Goal: Task Accomplishment & Management: Use online tool/utility

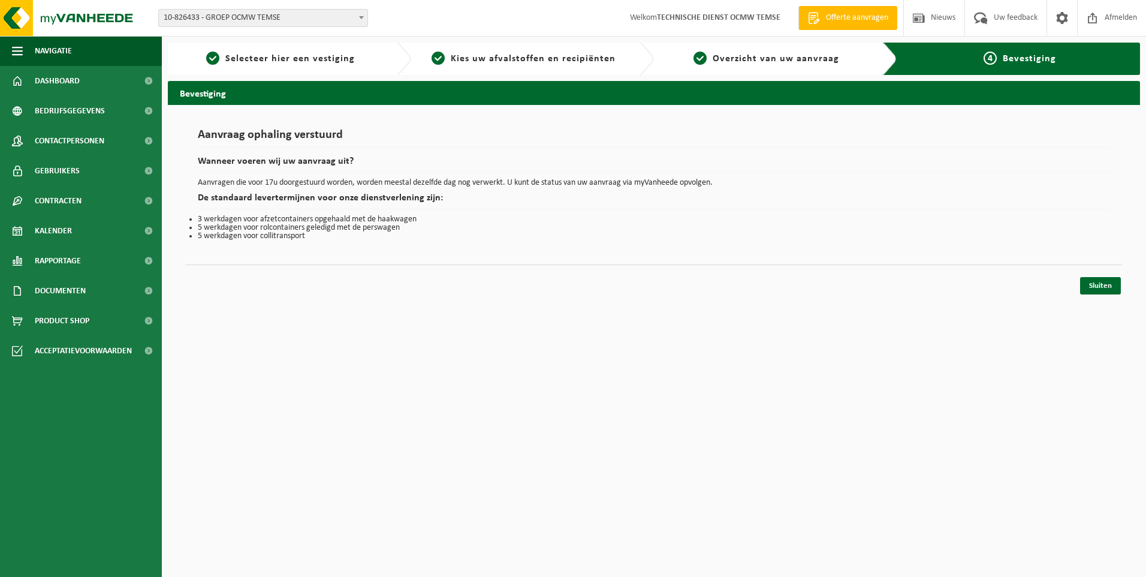
click at [1003, 51] on div "4 Bevestiging" at bounding box center [1020, 59] width 276 height 32
click at [76, 231] on link "Kalender" at bounding box center [81, 231] width 162 height 30
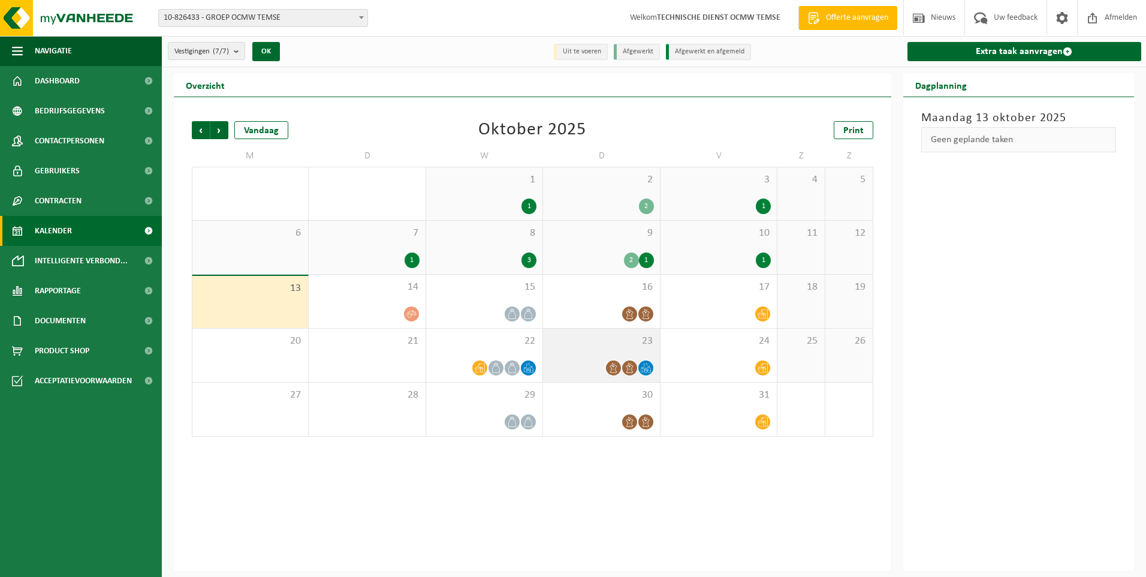
click at [648, 369] on icon at bounding box center [646, 368] width 10 height 10
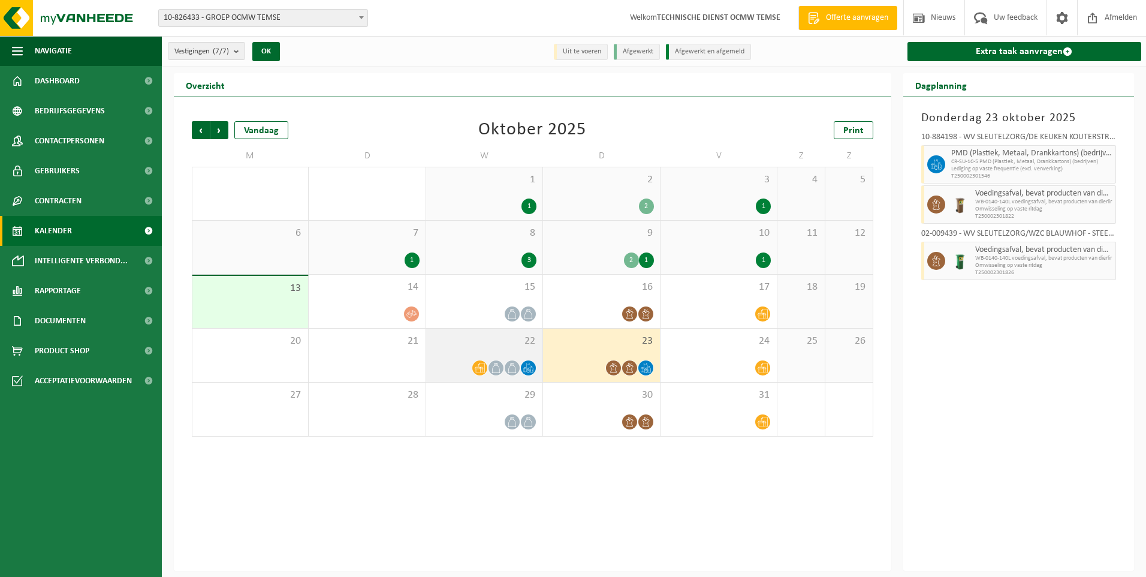
click at [508, 369] on icon at bounding box center [512, 368] width 10 height 10
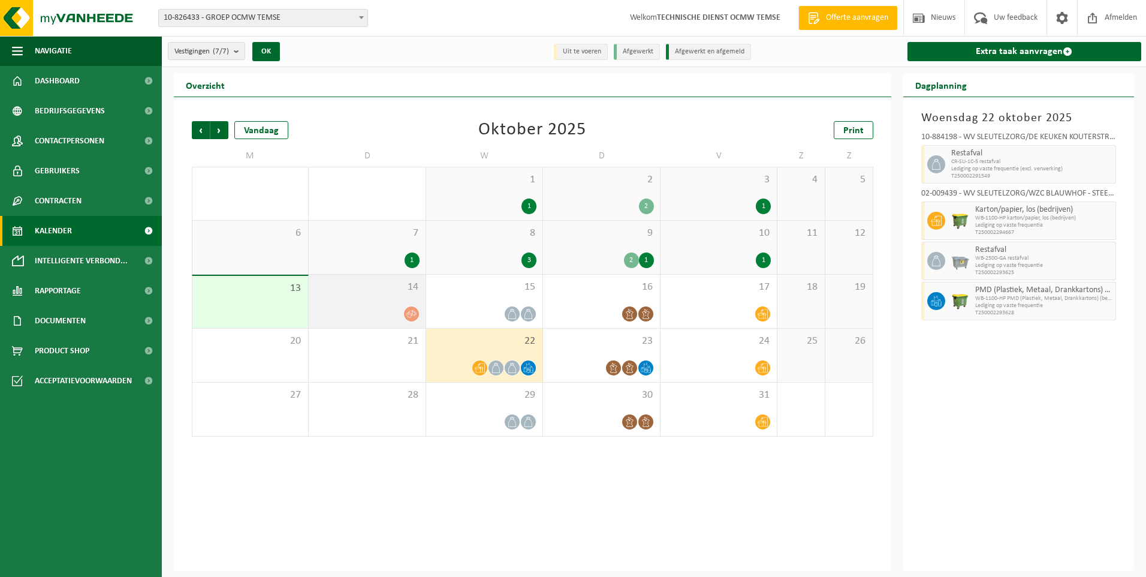
click at [413, 316] on icon at bounding box center [411, 314] width 10 height 10
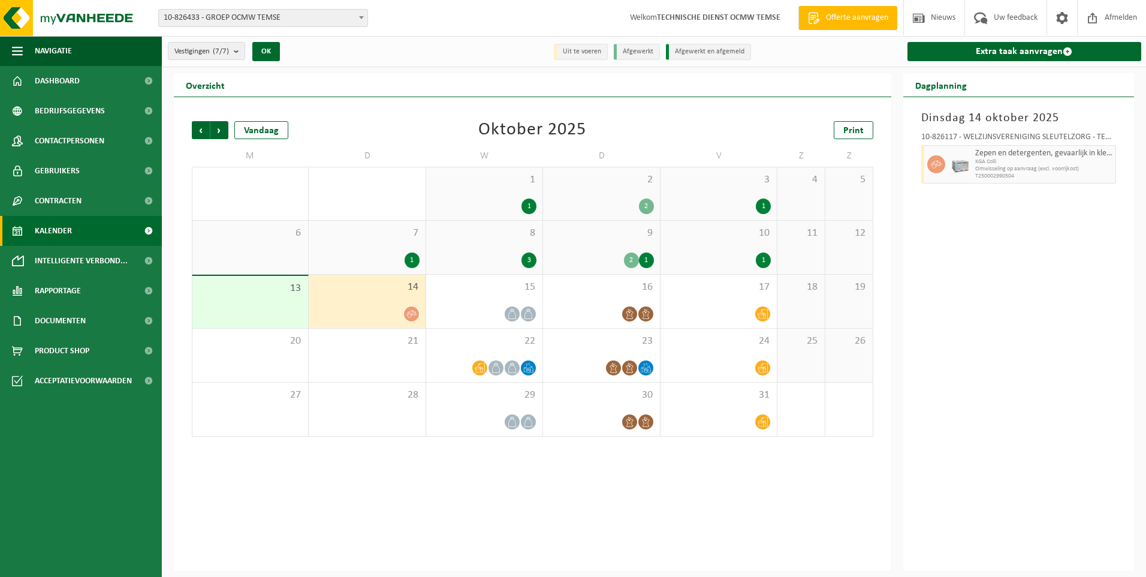
click at [413, 316] on icon at bounding box center [411, 314] width 10 height 10
